Goal: Task Accomplishment & Management: Use online tool/utility

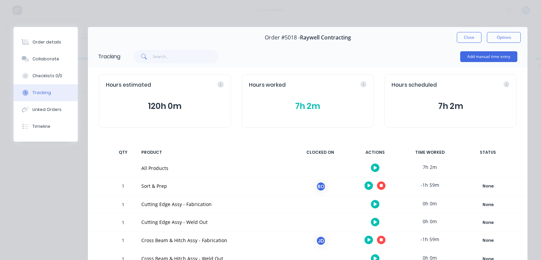
click at [377, 236] on button "button" at bounding box center [381, 240] width 8 height 8
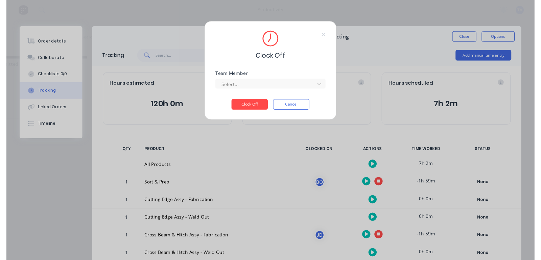
scroll to position [53, 0]
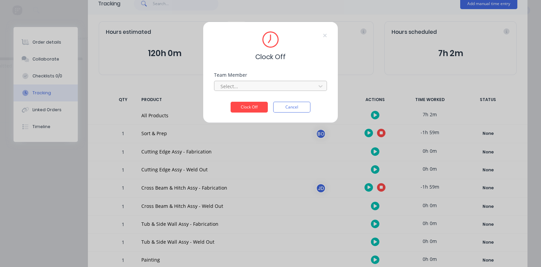
click at [239, 84] on div at bounding box center [266, 86] width 93 height 8
click at [166, 102] on div "[PERSON_NAME]" at bounding box center [136, 101] width 113 height 13
click at [262, 107] on button "Clock Off" at bounding box center [248, 107] width 37 height 11
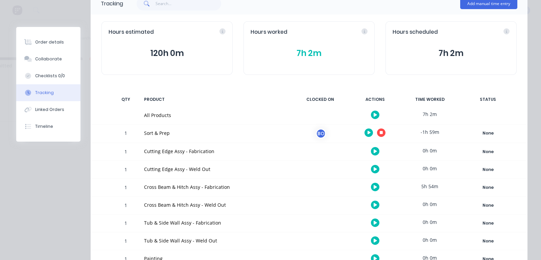
click at [378, 130] on div at bounding box center [374, 133] width 51 height 17
click at [379, 132] on icon "button" at bounding box center [380, 132] width 3 height 3
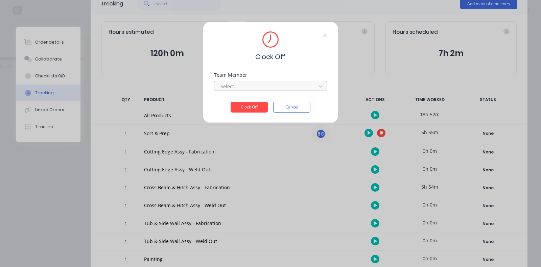
click at [240, 81] on div "Select..." at bounding box center [266, 86] width 97 height 10
click at [147, 106] on div "[PERSON_NAME]" at bounding box center [136, 101] width 113 height 13
click at [257, 106] on button "Clock Off" at bounding box center [248, 107] width 37 height 11
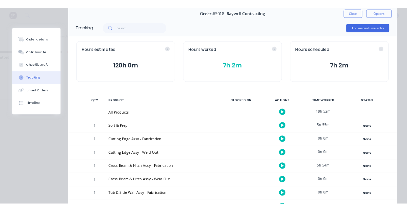
scroll to position [0, 0]
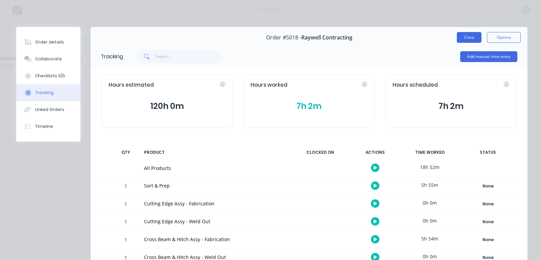
click at [467, 36] on button "Close" at bounding box center [468, 37] width 25 height 11
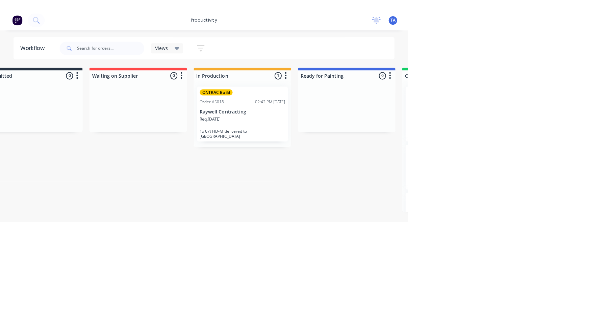
scroll to position [0, 134]
